Goal: Check status

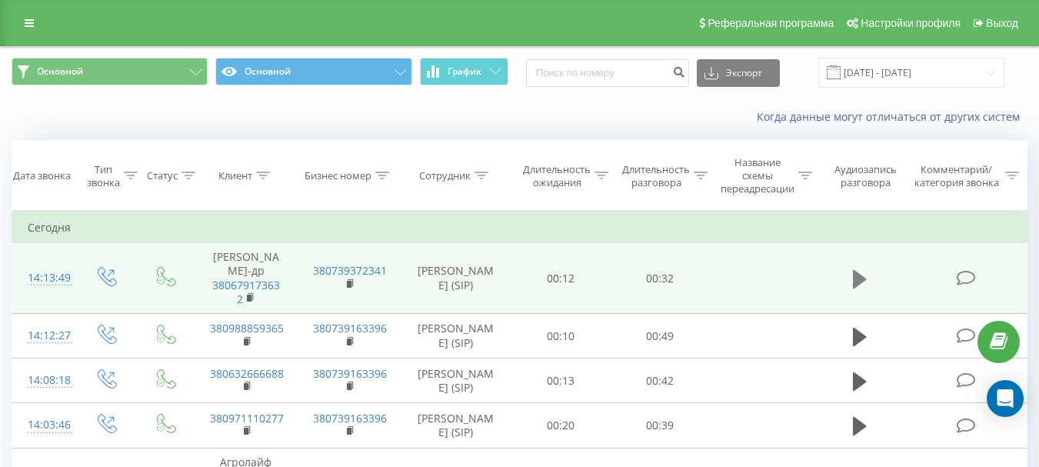
click at [854, 276] on icon at bounding box center [860, 279] width 14 height 22
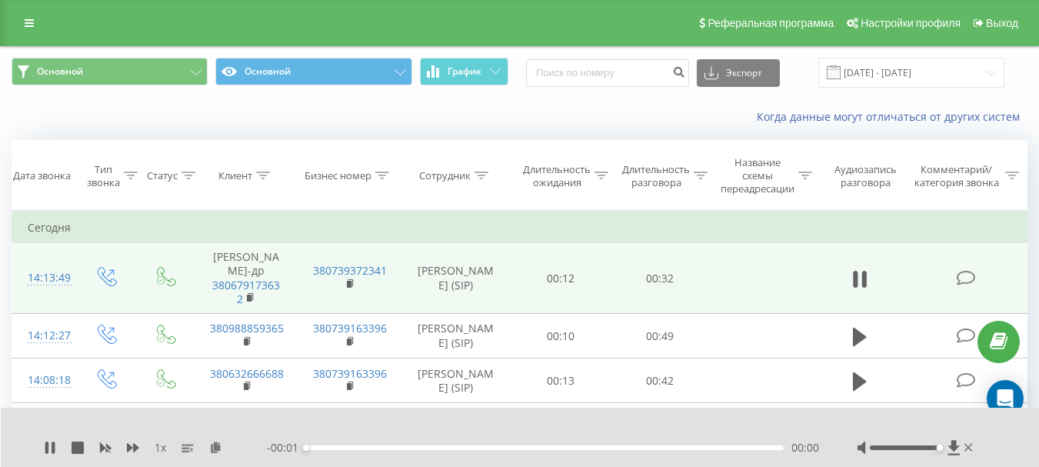
drag, startPoint x: 906, startPoint y: 446, endPoint x: 1030, endPoint y: 441, distance: 124.7
click at [1030, 441] on div "1 x - 00:01 00:00 00:00" at bounding box center [520, 436] width 1039 height 59
click at [51, 444] on icon at bounding box center [50, 447] width 12 height 12
click at [46, 448] on icon at bounding box center [49, 447] width 9 height 12
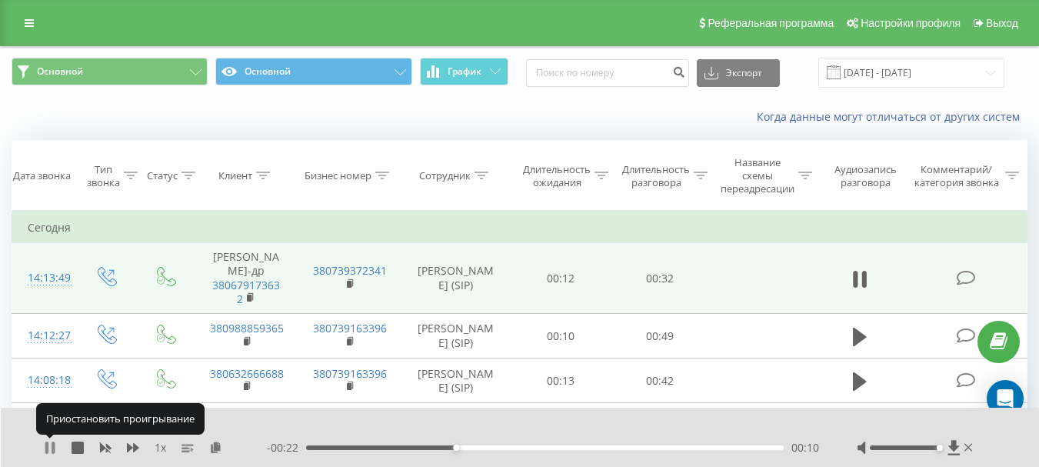
click at [52, 447] on icon at bounding box center [50, 447] width 12 height 12
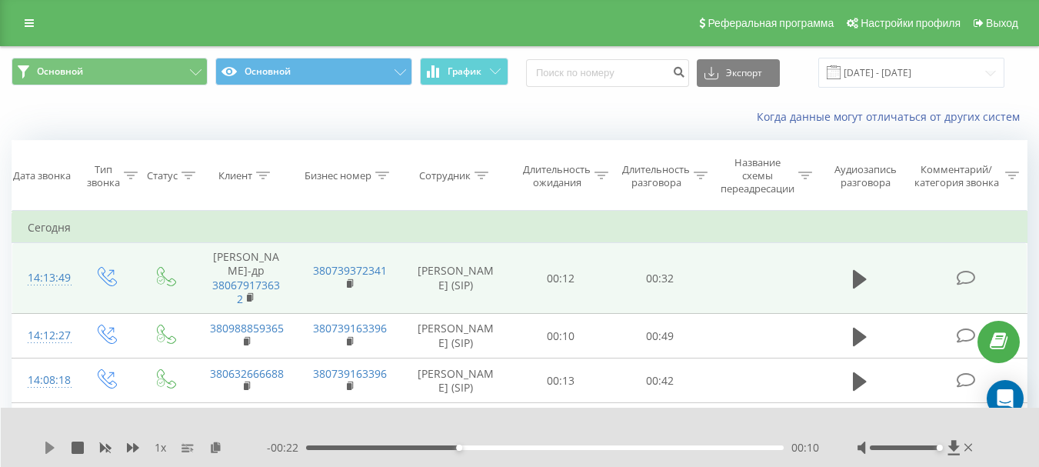
click at [52, 447] on icon at bounding box center [49, 447] width 9 height 12
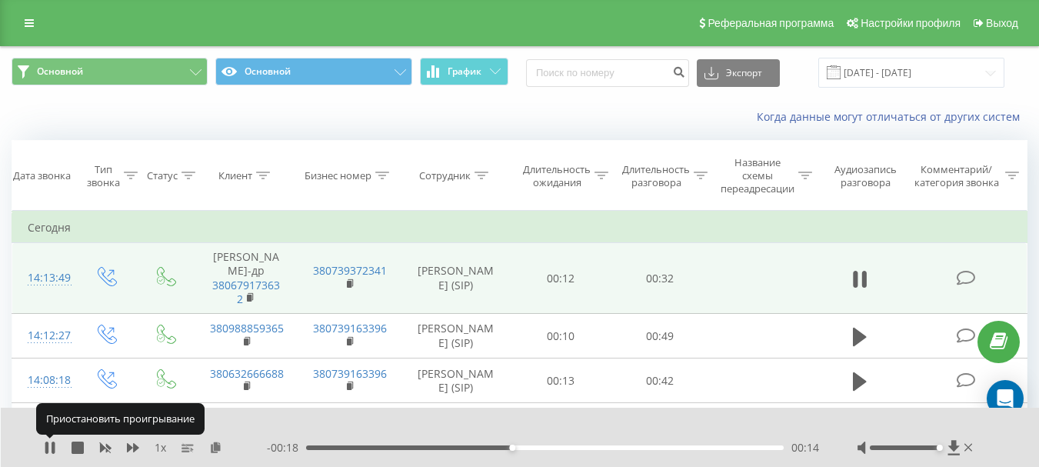
click at [52, 447] on icon at bounding box center [50, 447] width 12 height 12
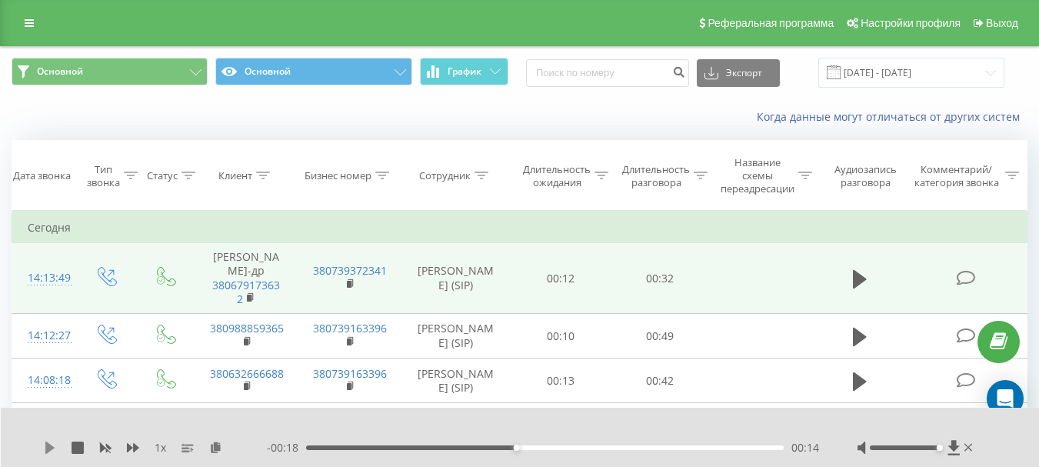
click at [51, 450] on icon at bounding box center [49, 447] width 9 height 12
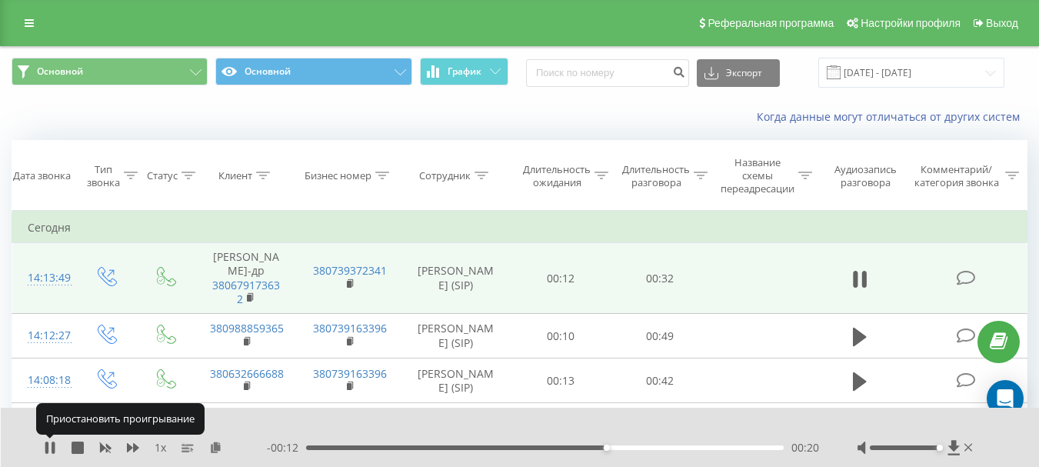
click at [51, 450] on icon at bounding box center [50, 447] width 12 height 12
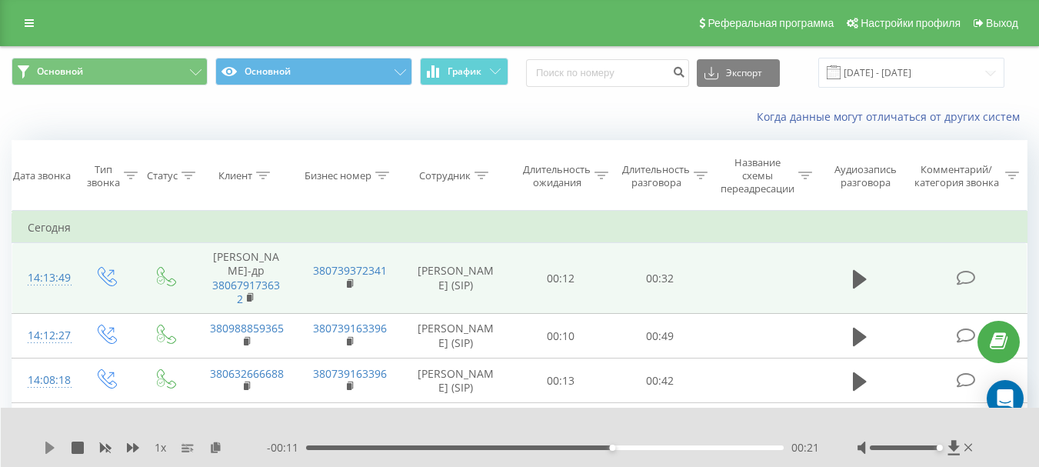
click at [52, 445] on icon at bounding box center [50, 447] width 12 height 12
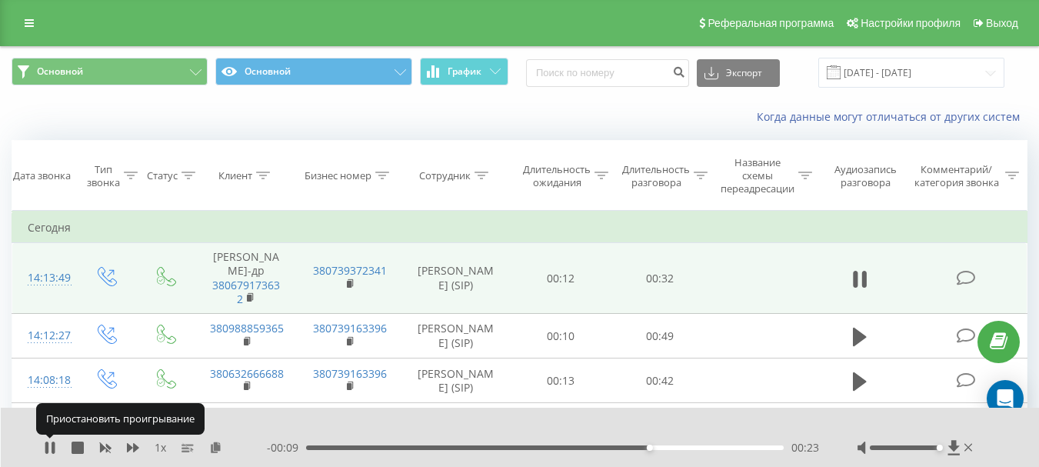
click at [52, 445] on icon at bounding box center [53, 447] width 3 height 12
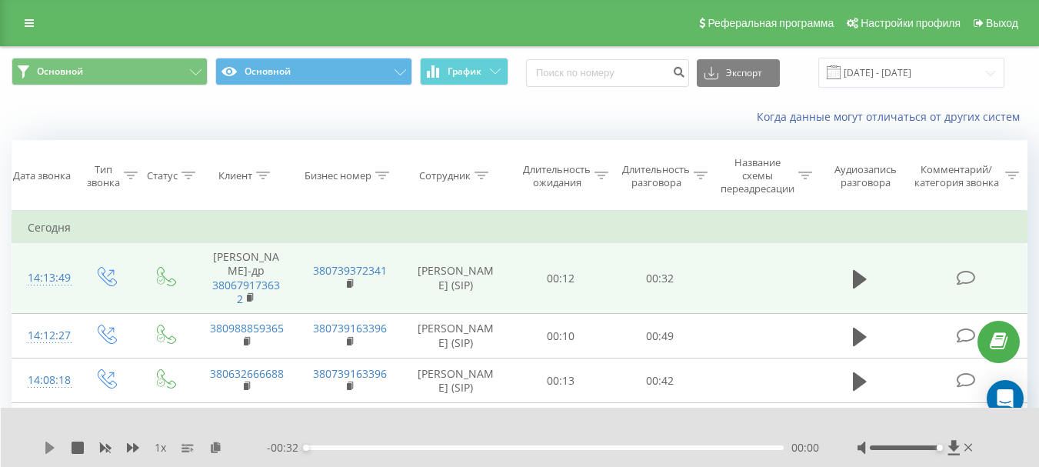
click at [49, 444] on icon at bounding box center [49, 447] width 9 height 12
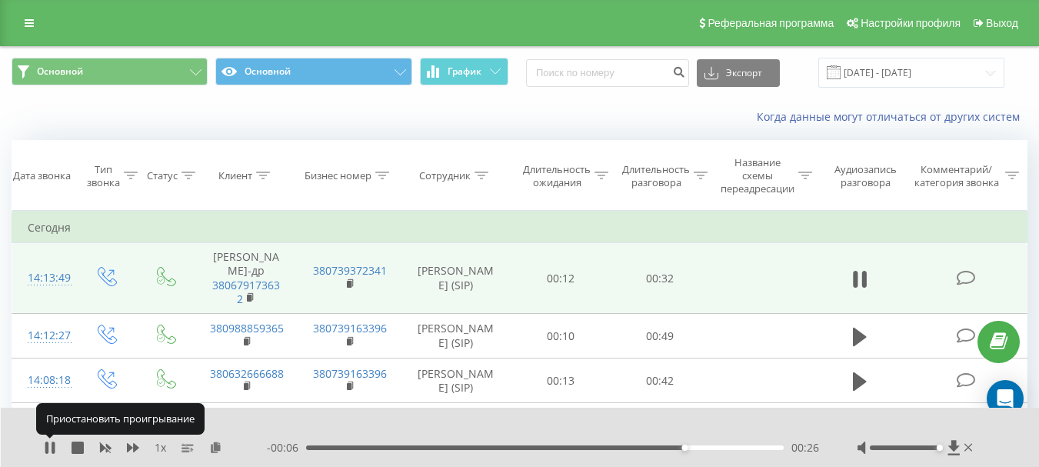
click at [49, 444] on icon at bounding box center [50, 447] width 12 height 12
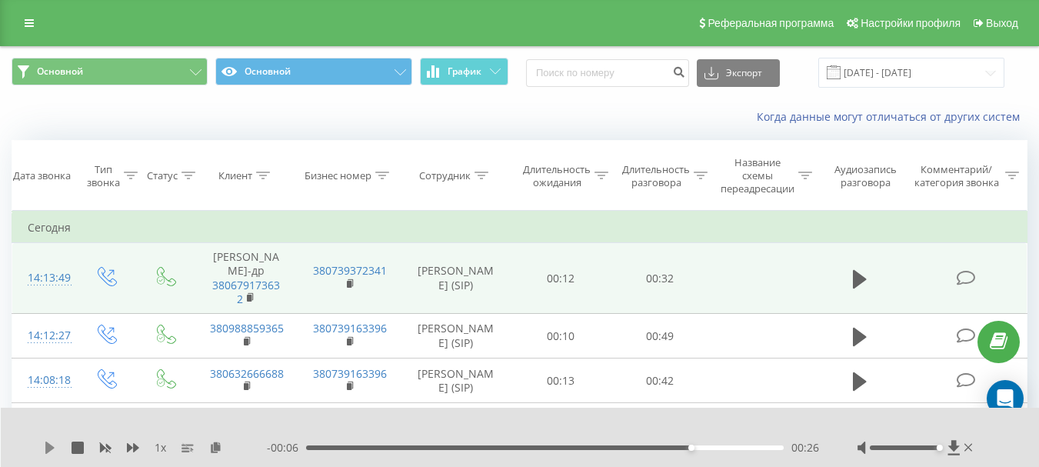
click at [51, 446] on icon at bounding box center [49, 447] width 9 height 12
click at [680, 447] on div "00:25" at bounding box center [544, 447] width 477 height 5
click at [719, 449] on div "00:28" at bounding box center [544, 447] width 477 height 5
click at [52, 444] on icon at bounding box center [50, 447] width 12 height 12
